Goal: Transaction & Acquisition: Purchase product/service

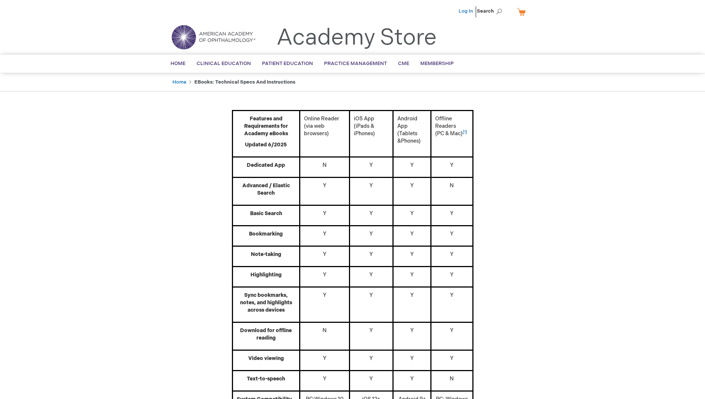
click at [469, 12] on link "Log In" at bounding box center [465, 11] width 14 height 6
click at [176, 83] on link "Home" at bounding box center [179, 82] width 14 height 6
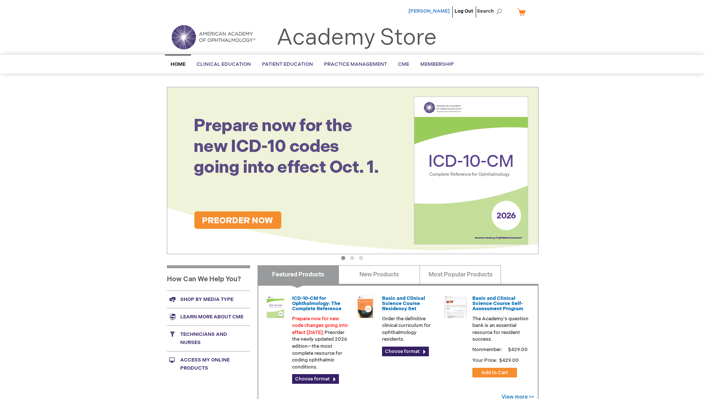
click at [428, 10] on span "[PERSON_NAME]" at bounding box center [428, 11] width 41 height 6
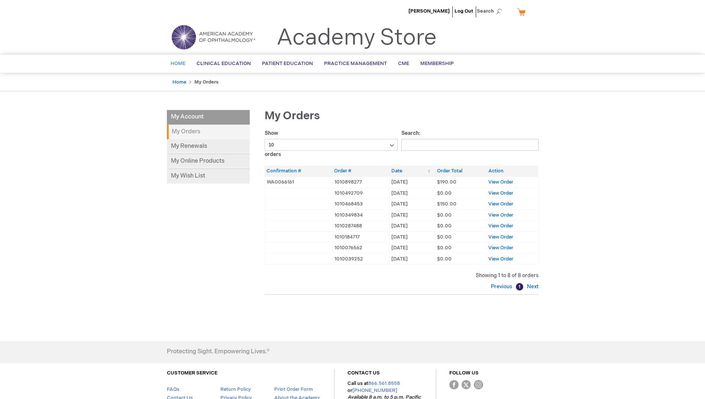
click at [172, 61] on span "Home" at bounding box center [178, 64] width 15 height 6
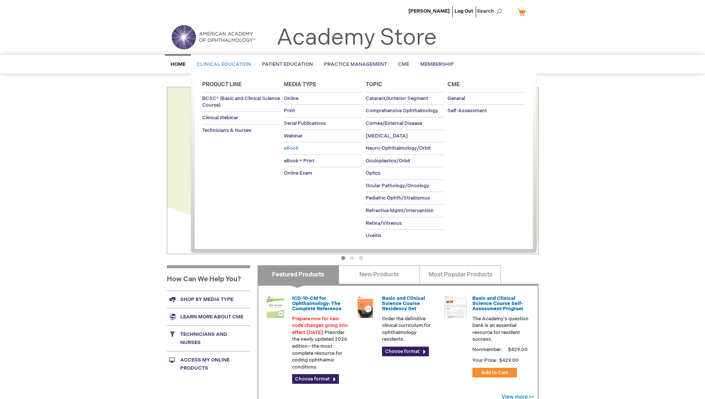
click at [303, 150] on link "eBook" at bounding box center [323, 148] width 78 height 12
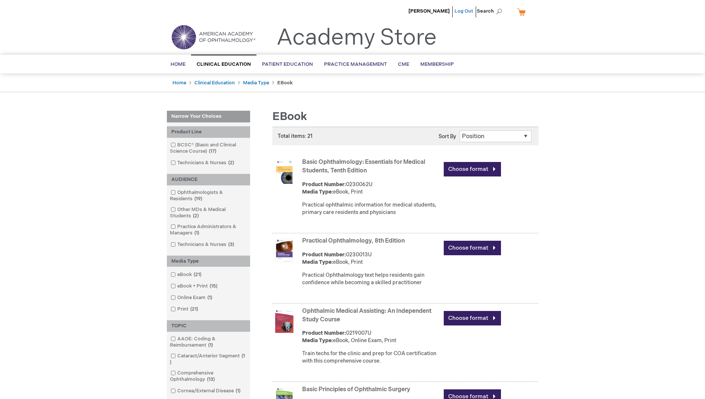
click at [472, 13] on link "Log Out" at bounding box center [463, 11] width 19 height 6
